Goal: Task Accomplishment & Management: Use online tool/utility

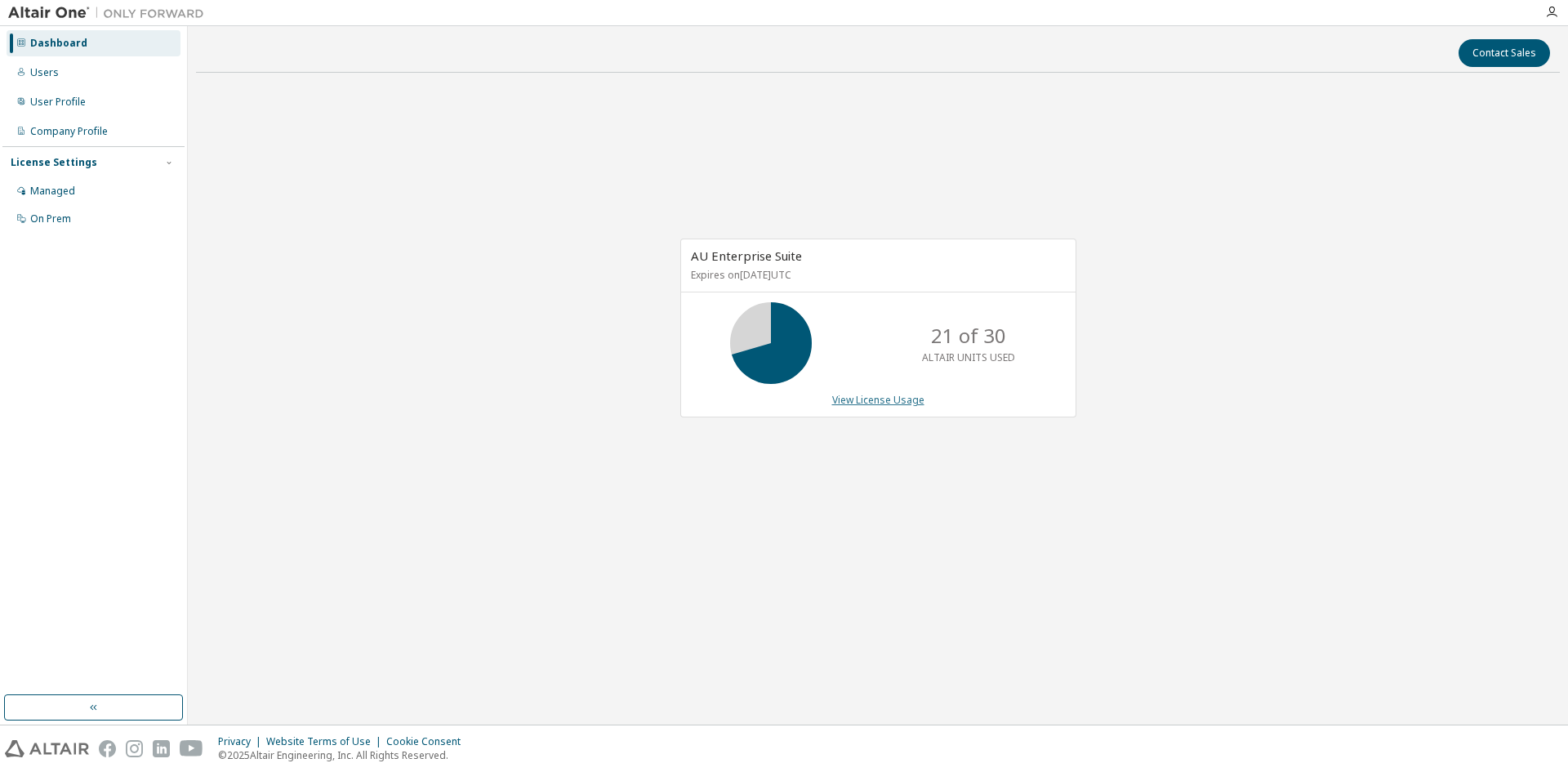
click at [853, 401] on link "View License Usage" at bounding box center [878, 400] width 92 height 14
